Goal: Task Accomplishment & Management: Manage account settings

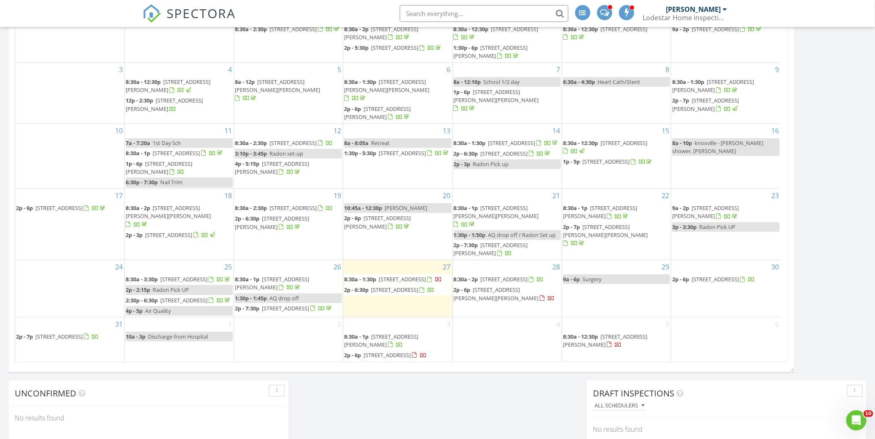
click at [392, 276] on span "5704 Pumpkin Pie Ln, Chattanooga 37409" at bounding box center [402, 280] width 47 height 8
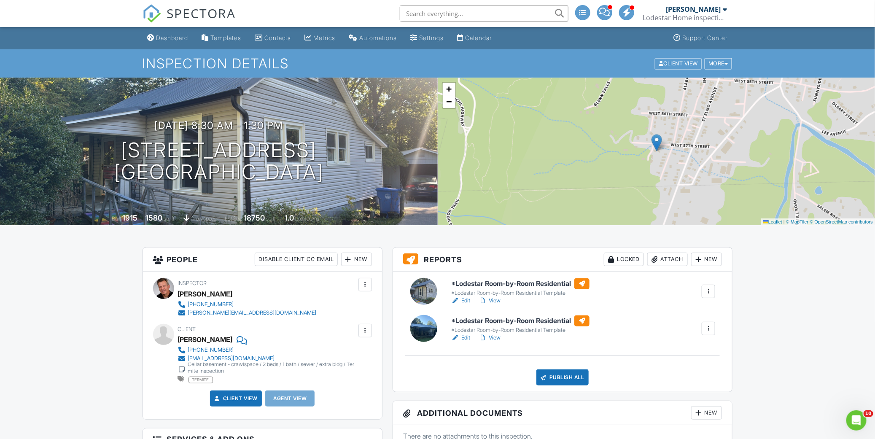
click at [494, 300] on link "View" at bounding box center [490, 301] width 22 height 8
click at [501, 301] on link "View" at bounding box center [490, 301] width 22 height 8
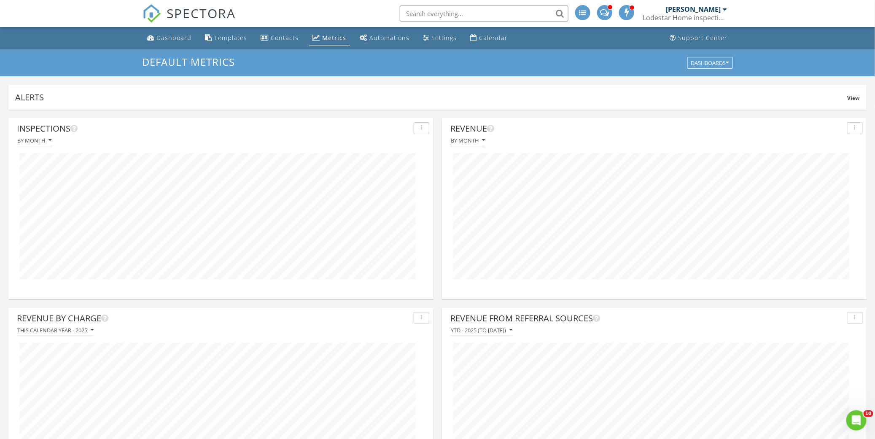
click at [326, 38] on div "Metrics" at bounding box center [335, 38] width 24 height 8
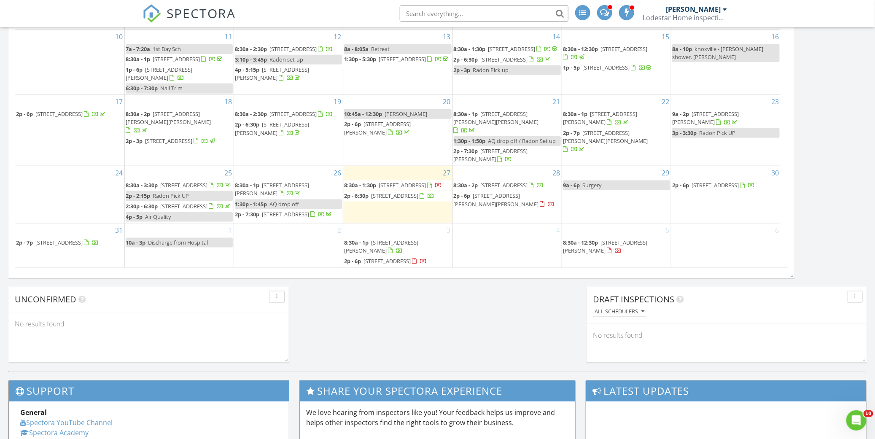
click at [397, 196] on span "[STREET_ADDRESS]" at bounding box center [394, 196] width 47 height 8
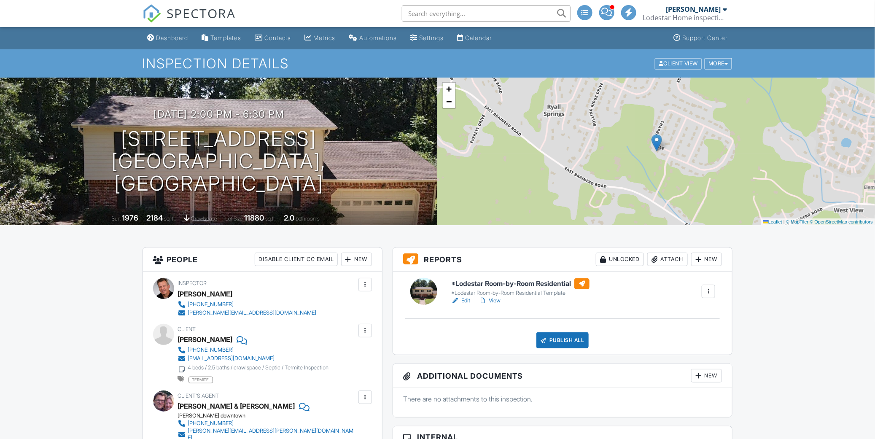
click at [494, 300] on link "View" at bounding box center [490, 301] width 22 height 8
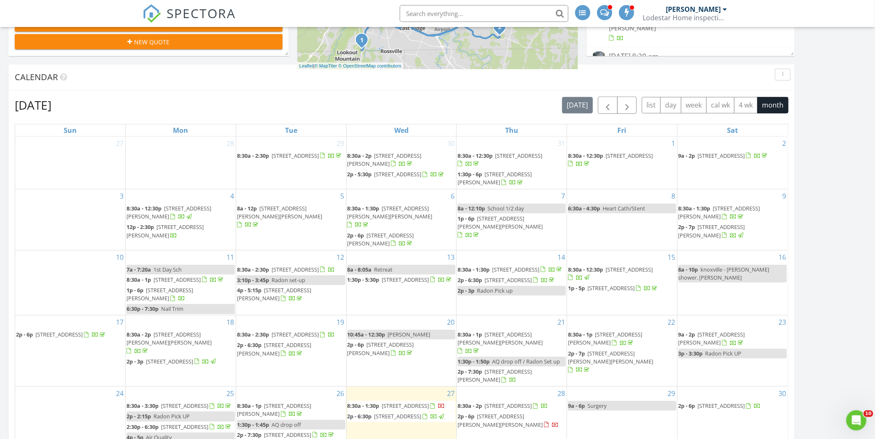
scroll to position [375, 0]
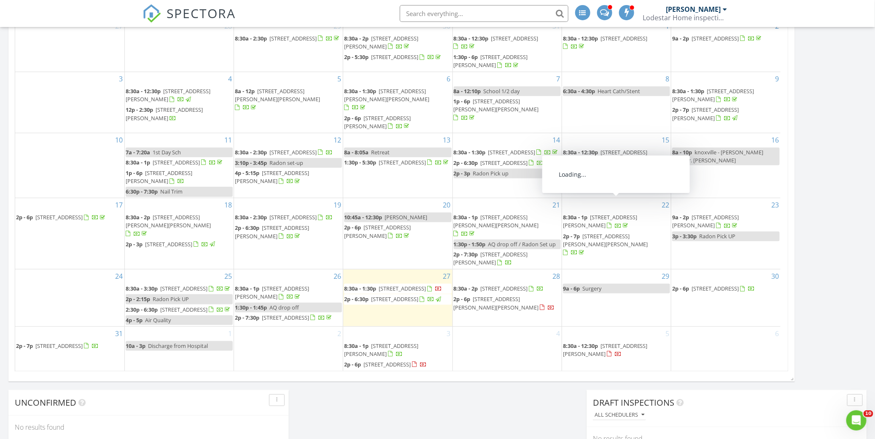
scroll to position [335, 0]
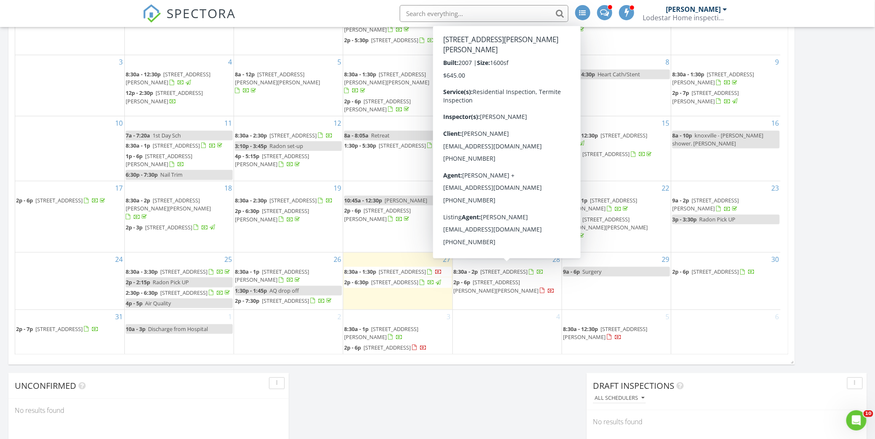
click at [500, 278] on span "722 Hudlow Rd, Dunlap 37327" at bounding box center [496, 286] width 85 height 16
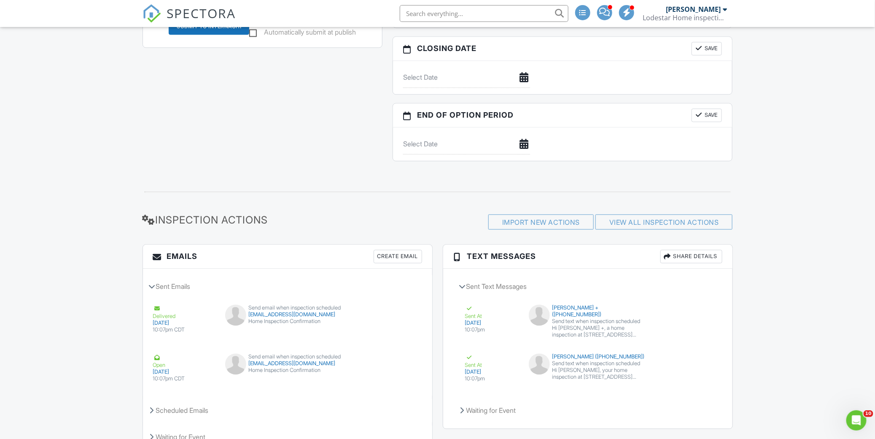
scroll to position [885, 0]
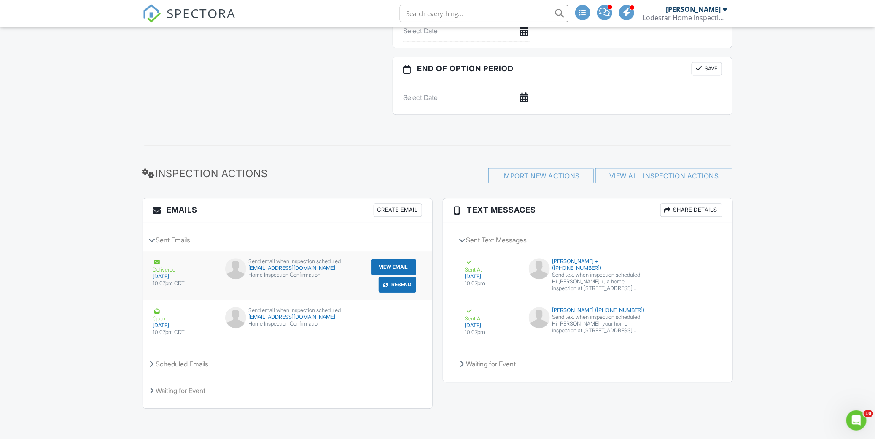
click at [405, 286] on button "Resend" at bounding box center [398, 285] width 38 height 16
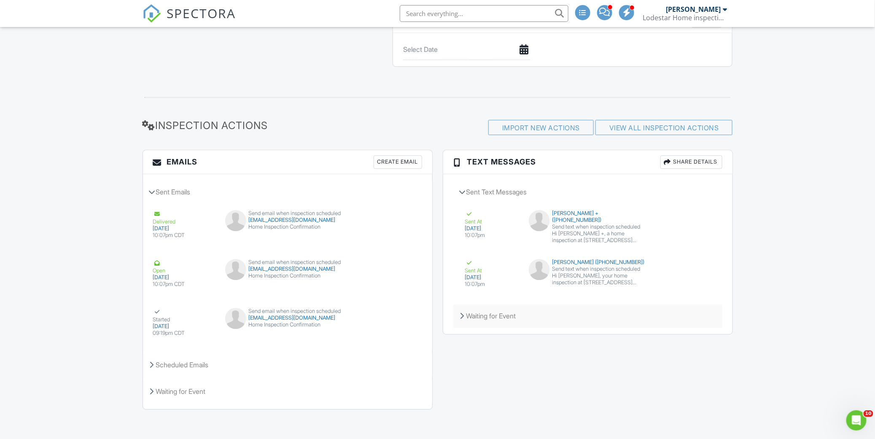
scroll to position [935, 0]
click at [692, 284] on button "Resend" at bounding box center [692, 285] width 38 height 16
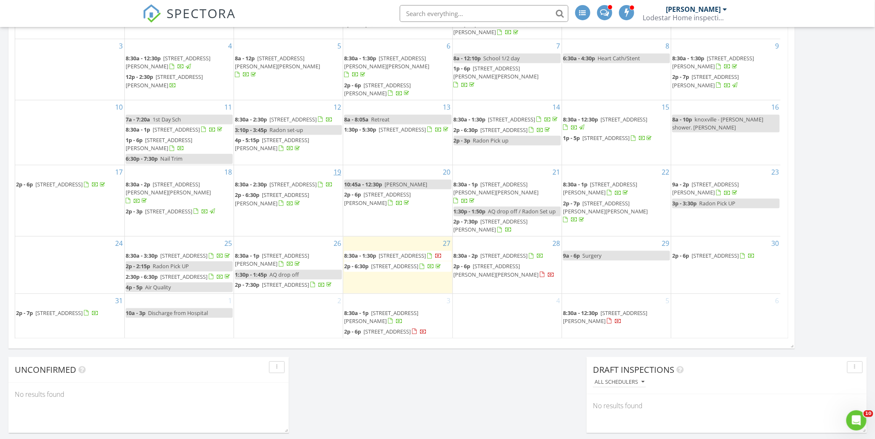
scroll to position [375, 0]
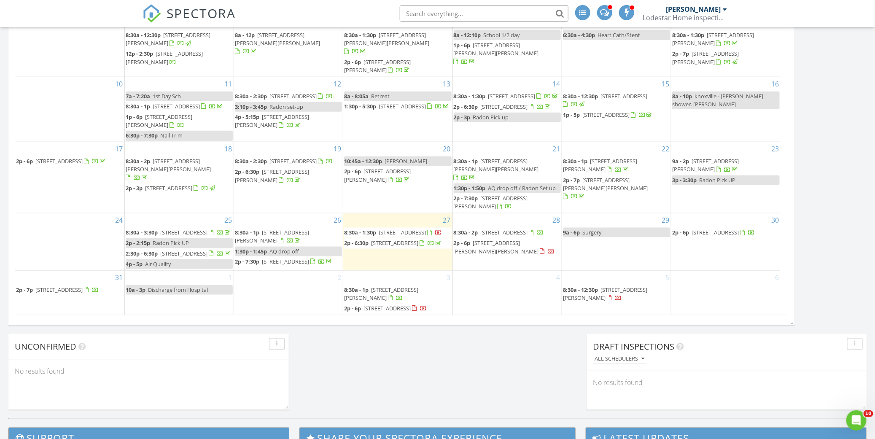
click at [477, 239] on span "722 Hudlow Rd, Dunlap 37327" at bounding box center [496, 247] width 85 height 16
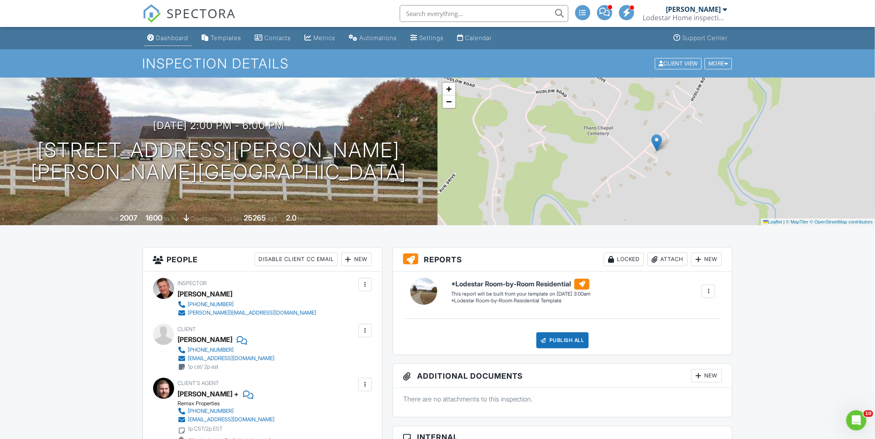
click at [178, 38] on div "Dashboard" at bounding box center [173, 37] width 32 height 7
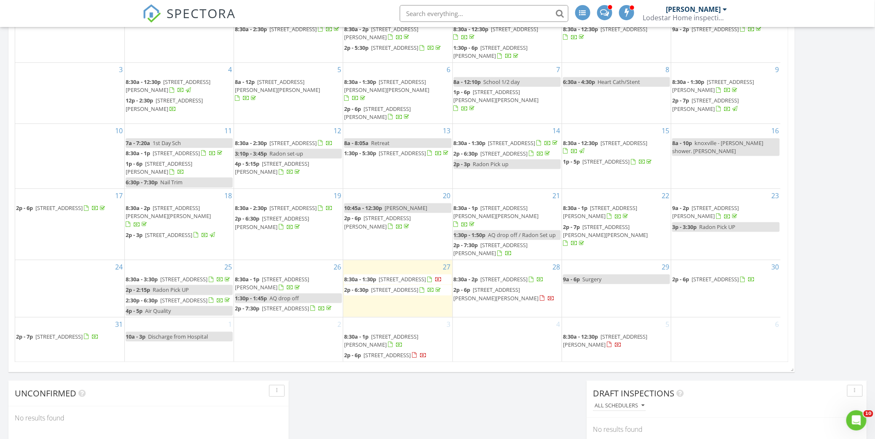
click at [68, 208] on span "6744 Creek Rd, Wildwood 30757" at bounding box center [58, 208] width 47 height 8
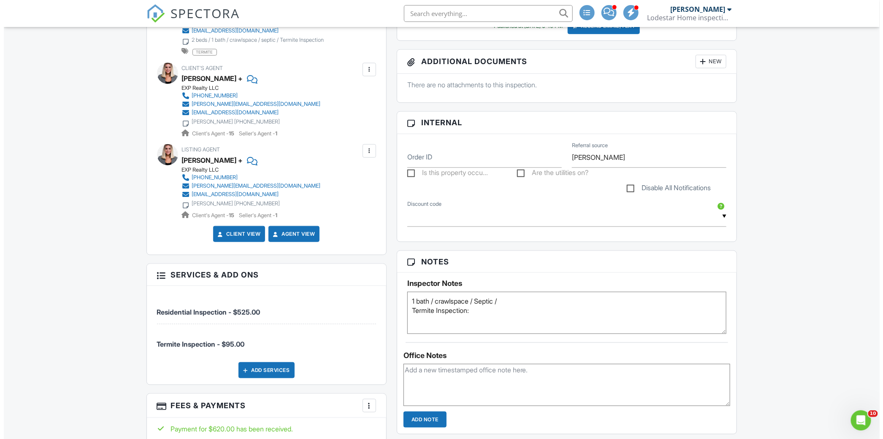
scroll to position [422, 0]
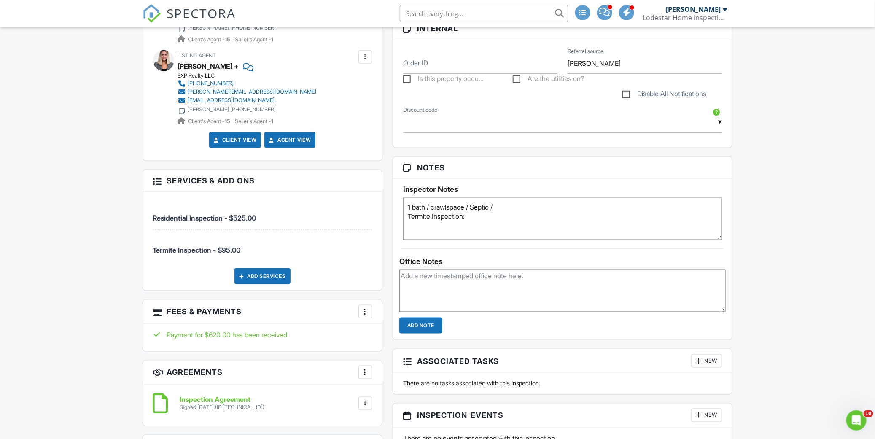
click at [365, 311] on div at bounding box center [365, 312] width 8 height 8
click at [398, 336] on li "Edit Fees & Payments" at bounding box center [408, 337] width 88 height 21
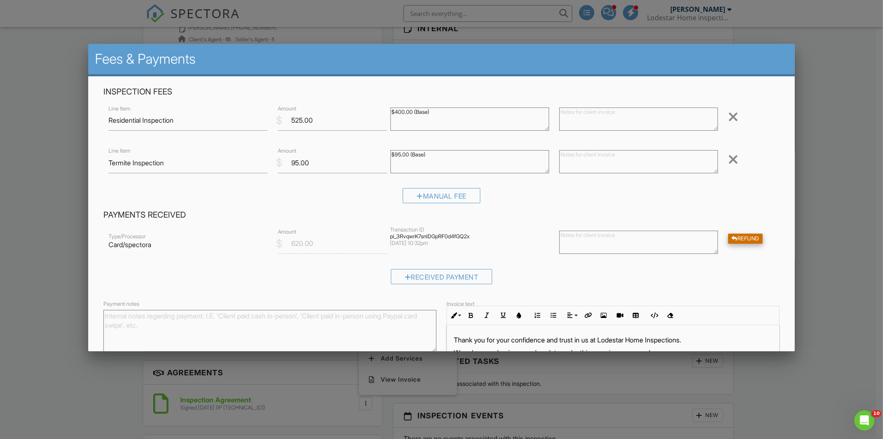
click at [730, 235] on div "Refund" at bounding box center [745, 239] width 35 height 11
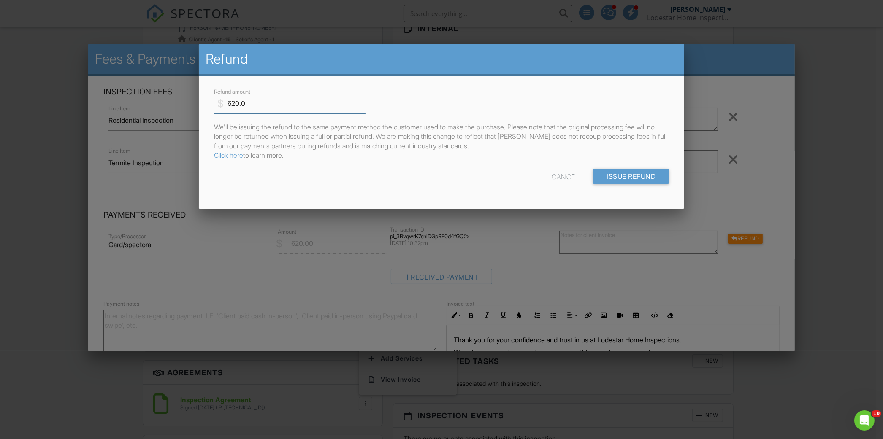
click at [268, 103] on input "620.0" at bounding box center [290, 103] width 152 height 21
type input "6"
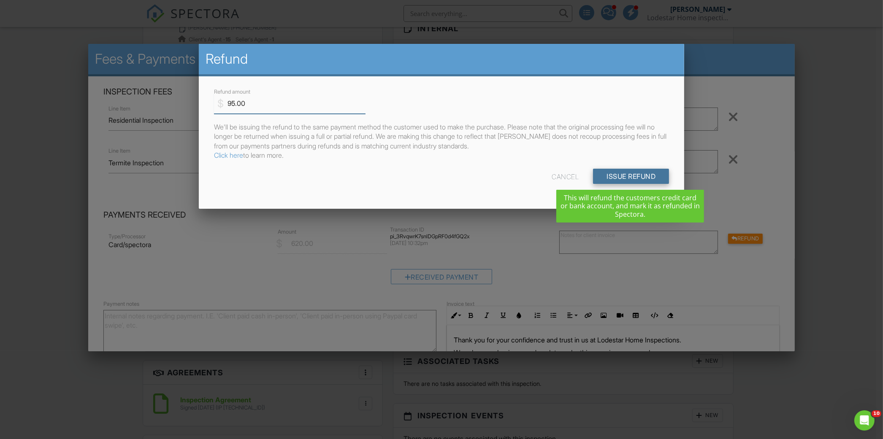
type input "95.00"
click at [638, 173] on input "Issue Refund" at bounding box center [631, 176] width 76 height 15
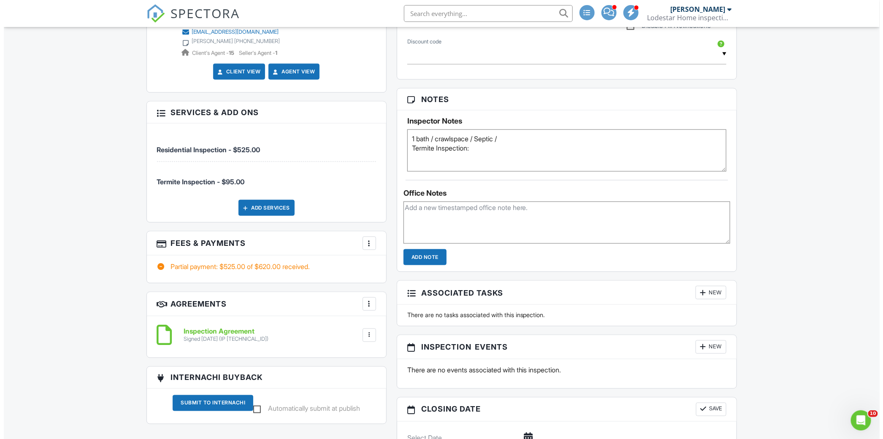
scroll to position [469, 0]
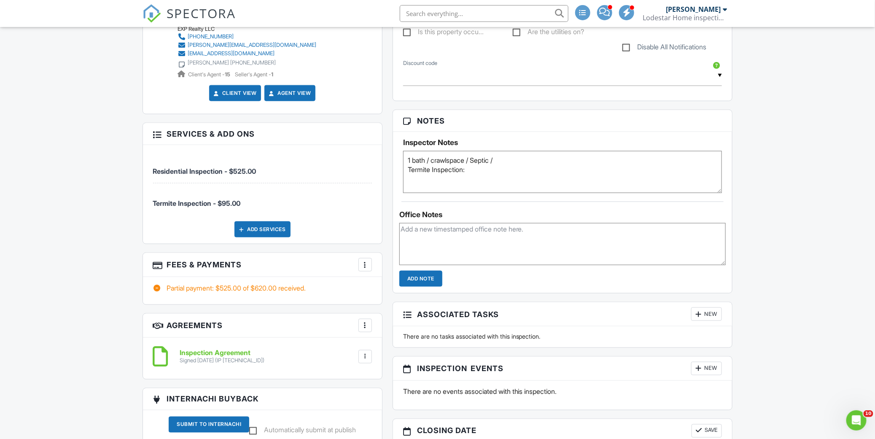
click at [368, 266] on div at bounding box center [365, 265] width 8 height 8
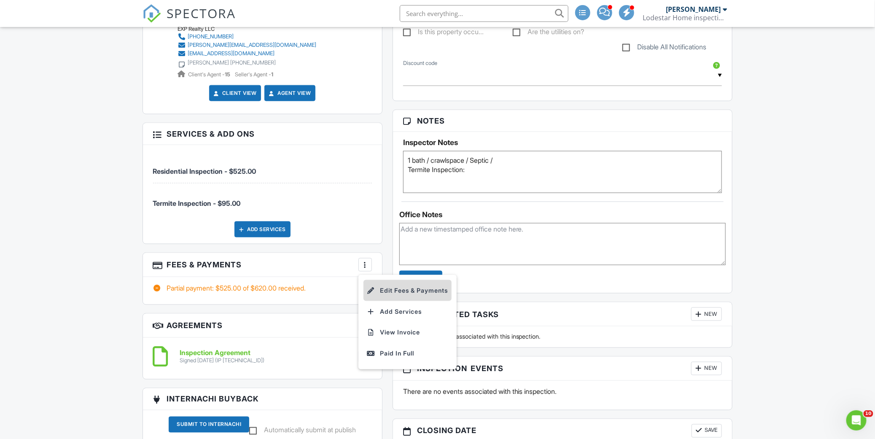
click at [400, 292] on li "Edit Fees & Payments" at bounding box center [408, 290] width 88 height 21
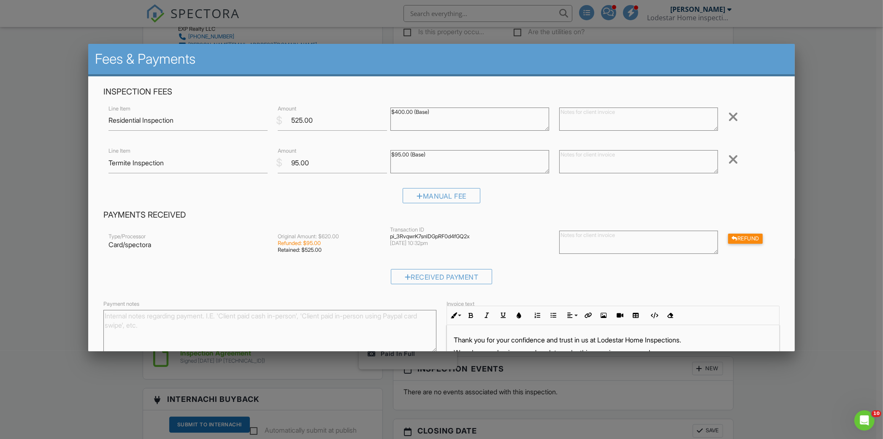
click at [728, 157] on div at bounding box center [733, 160] width 10 height 14
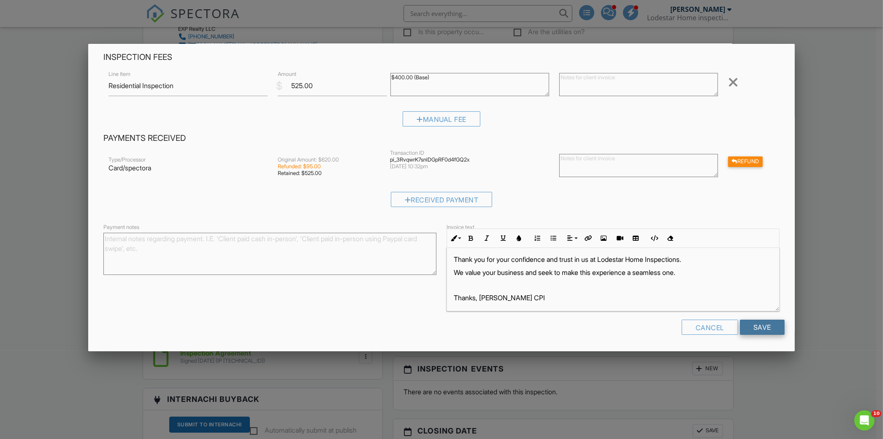
scroll to position [5, 0]
click at [754, 327] on input "Save" at bounding box center [762, 327] width 45 height 15
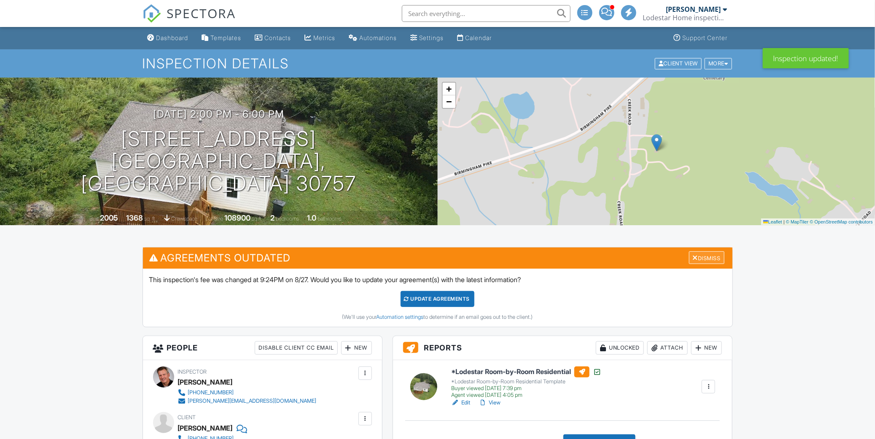
click at [702, 257] on div "Dismiss" at bounding box center [706, 257] width 35 height 13
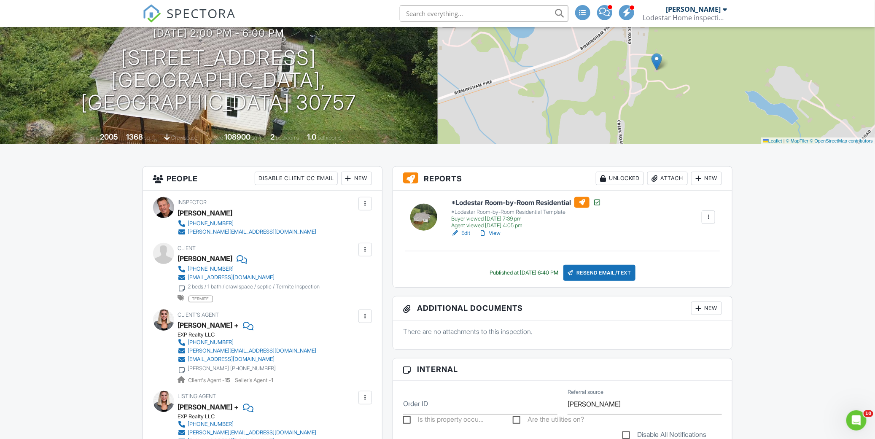
scroll to position [94, 0]
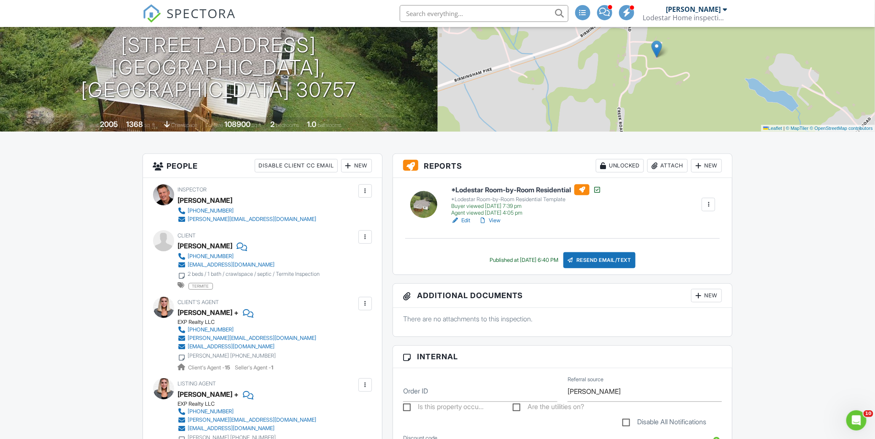
click at [498, 219] on link "View" at bounding box center [490, 220] width 22 height 8
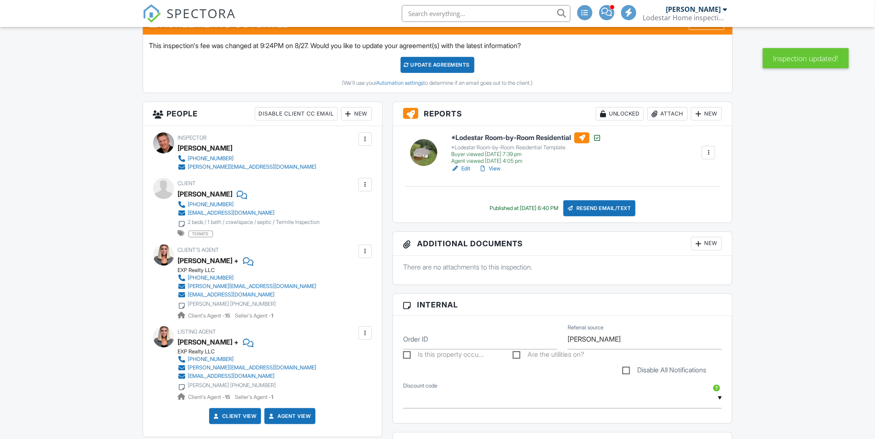
scroll to position [234, 0]
click at [498, 167] on link "View" at bounding box center [490, 169] width 22 height 8
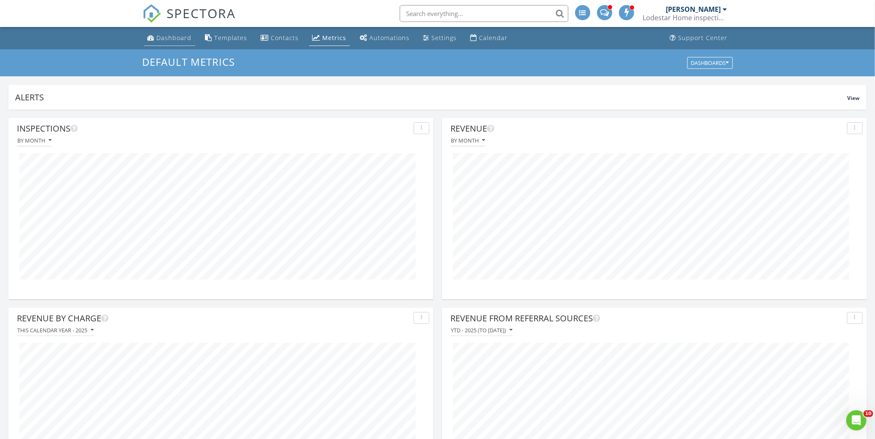
click at [182, 36] on div "Dashboard" at bounding box center [174, 38] width 35 height 8
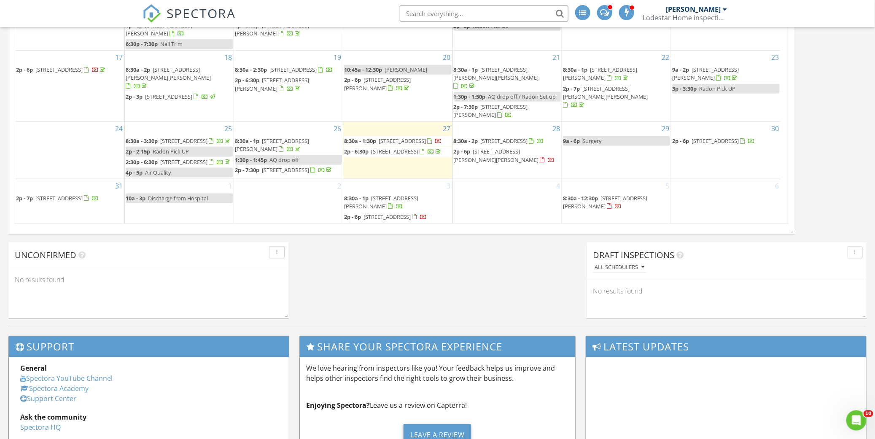
scroll to position [469, 0]
